Goal: Find specific page/section: Find specific page/section

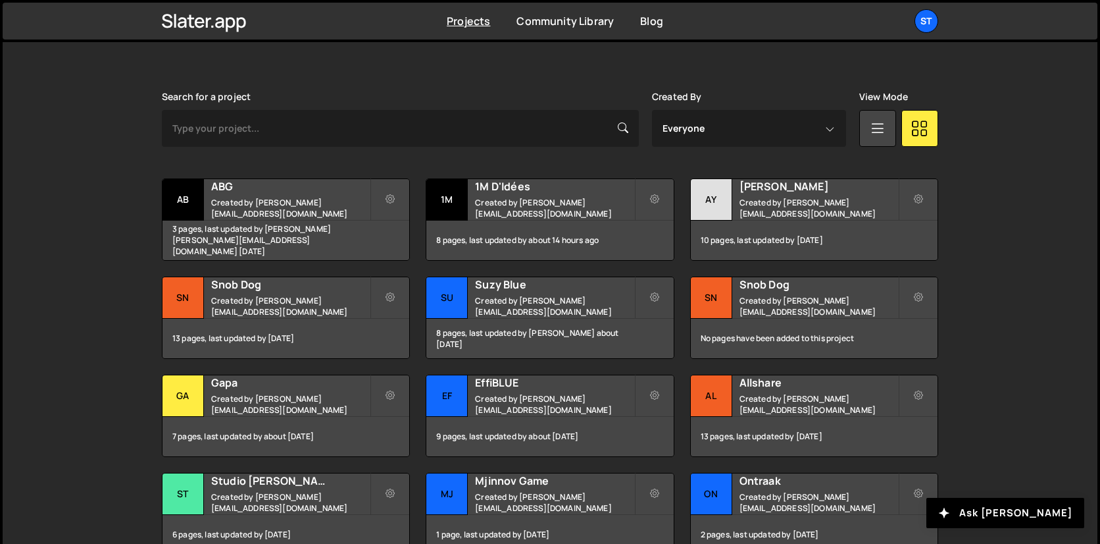
scroll to position [343, 0]
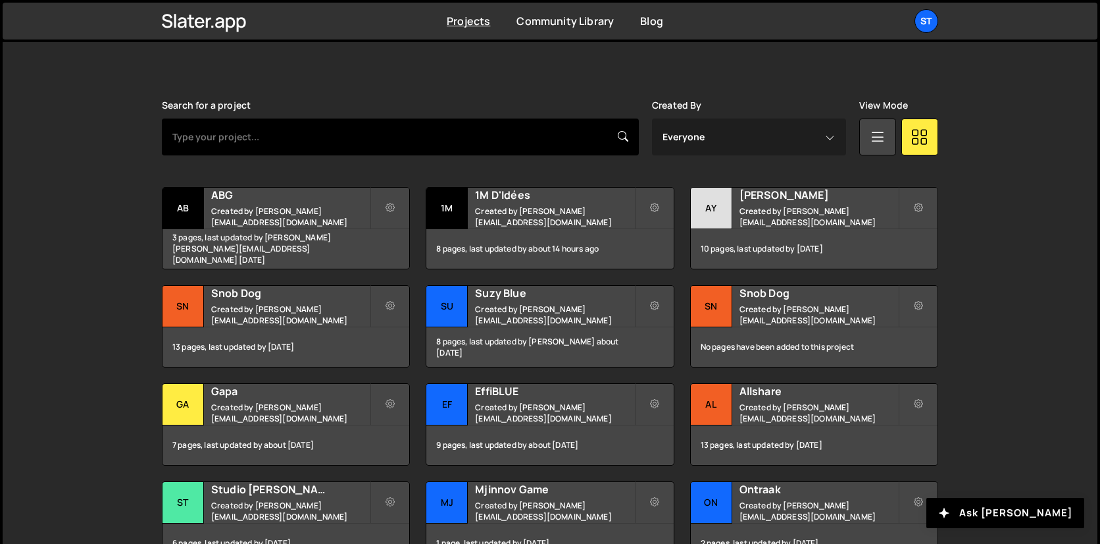
click at [343, 141] on input "text" at bounding box center [400, 136] width 477 height 37
type input "welc"
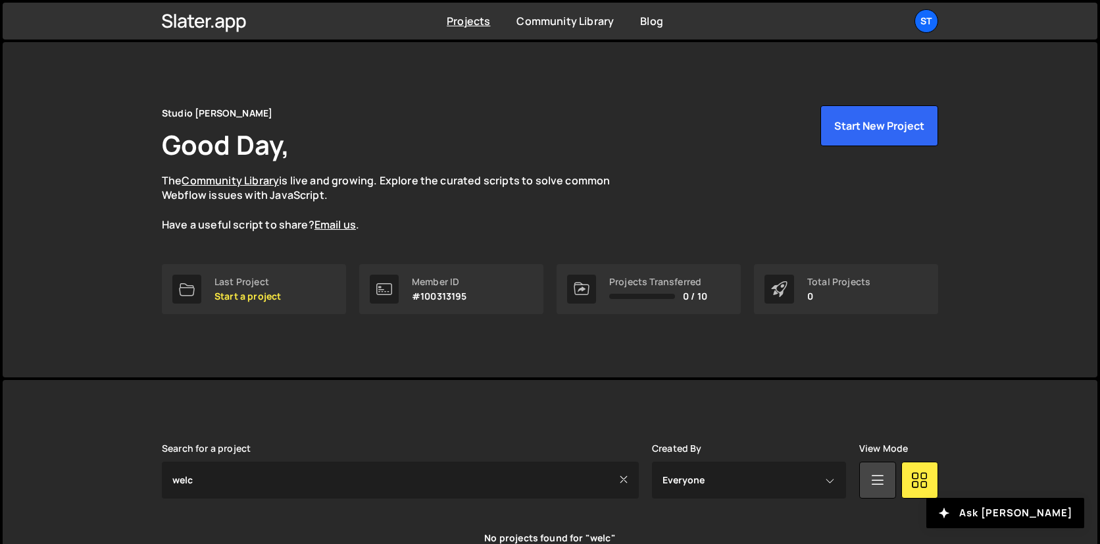
scroll to position [112, 0]
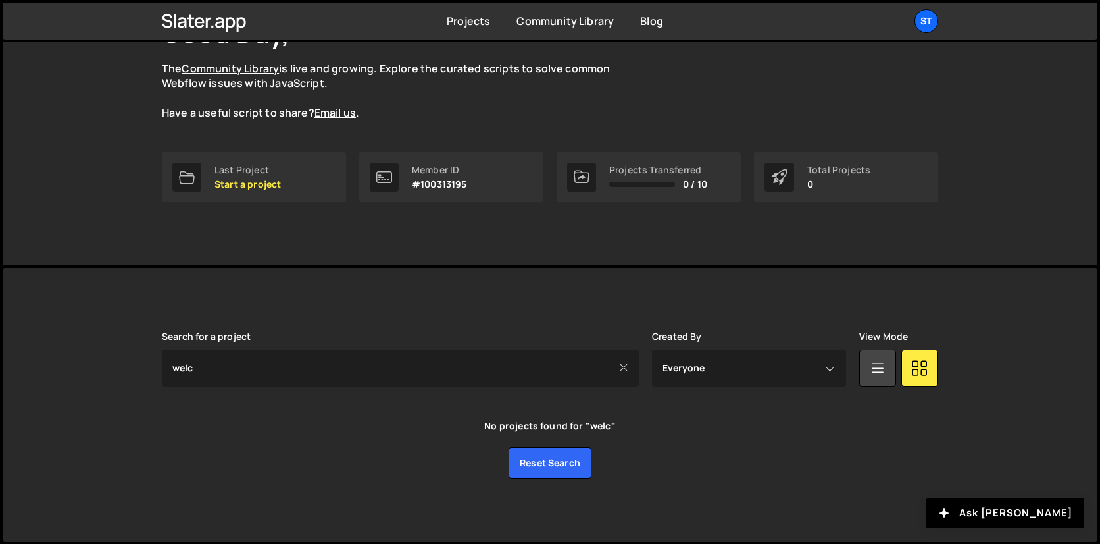
click at [623, 363] on icon at bounding box center [623, 367] width 9 height 13
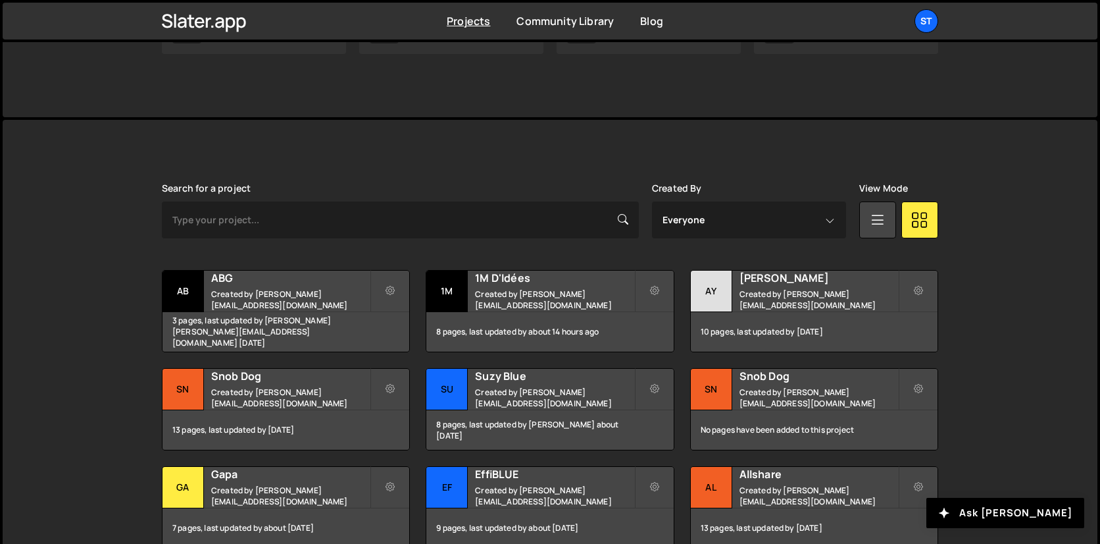
scroll to position [428, 0]
